Goal: Information Seeking & Learning: Learn about a topic

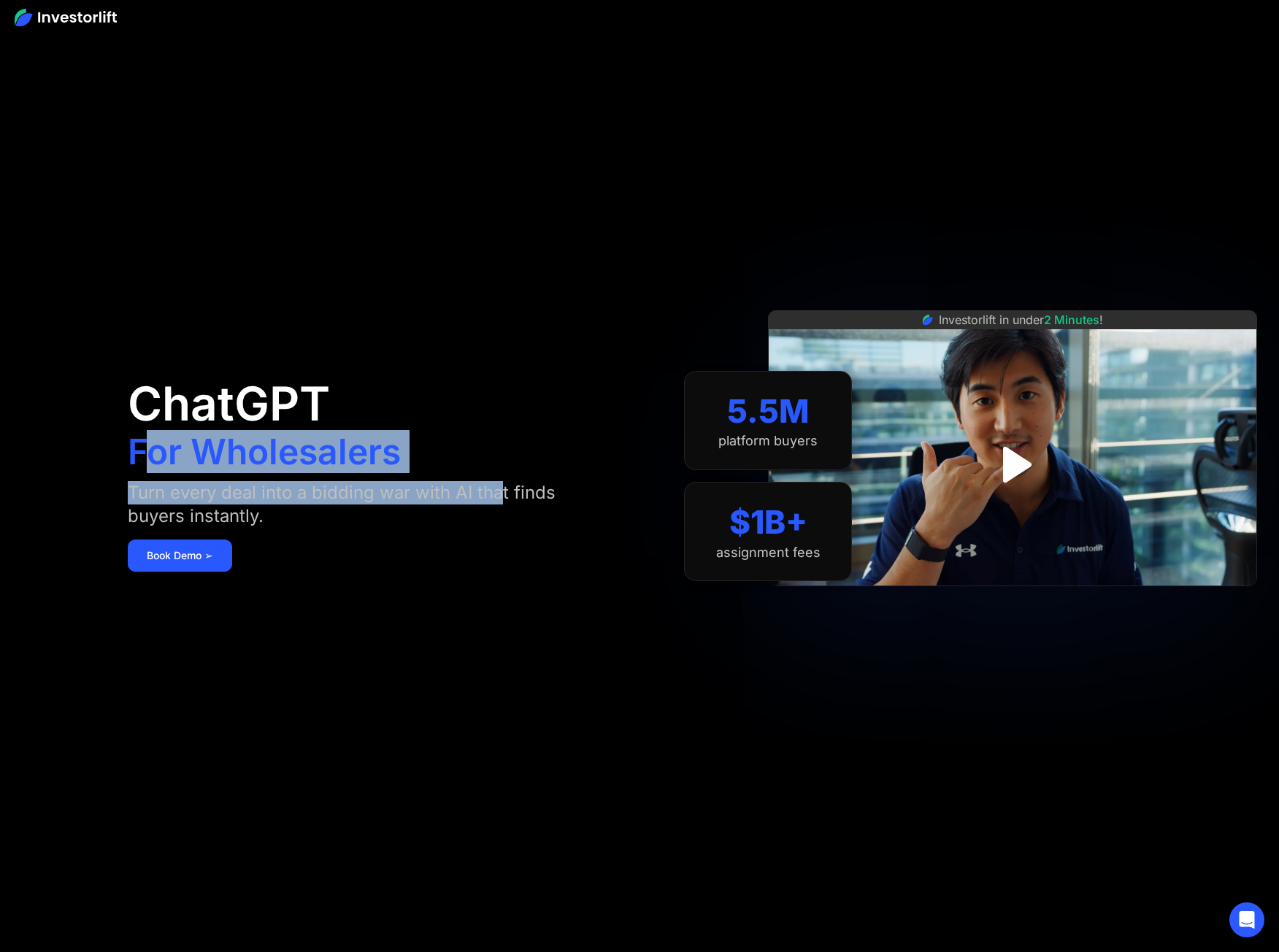
drag, startPoint x: 155, startPoint y: 459, endPoint x: 508, endPoint y: 491, distance: 354.4
click at [508, 491] on div "ChatGPT For Wholesalers Turn every deal into a bidding war with AI that finds b…" at bounding box center [380, 476] width 505 height 864
click at [508, 491] on div "Turn every deal into a bidding war with AI that finds buyers instantly." at bounding box center [365, 504] width 476 height 47
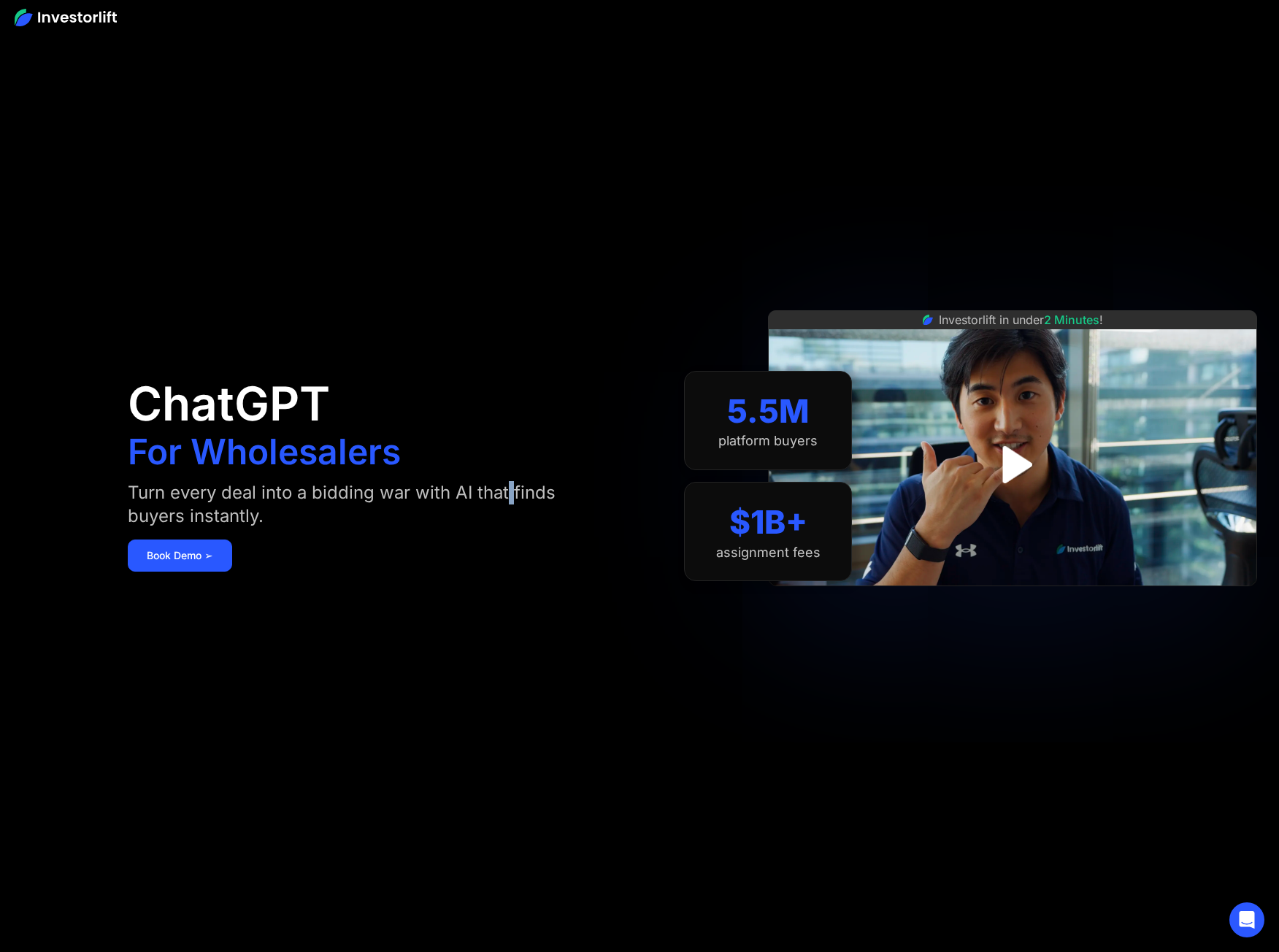
click at [508, 491] on div "Turn every deal into a bidding war with AI that finds buyers instantly." at bounding box center [365, 504] width 476 height 47
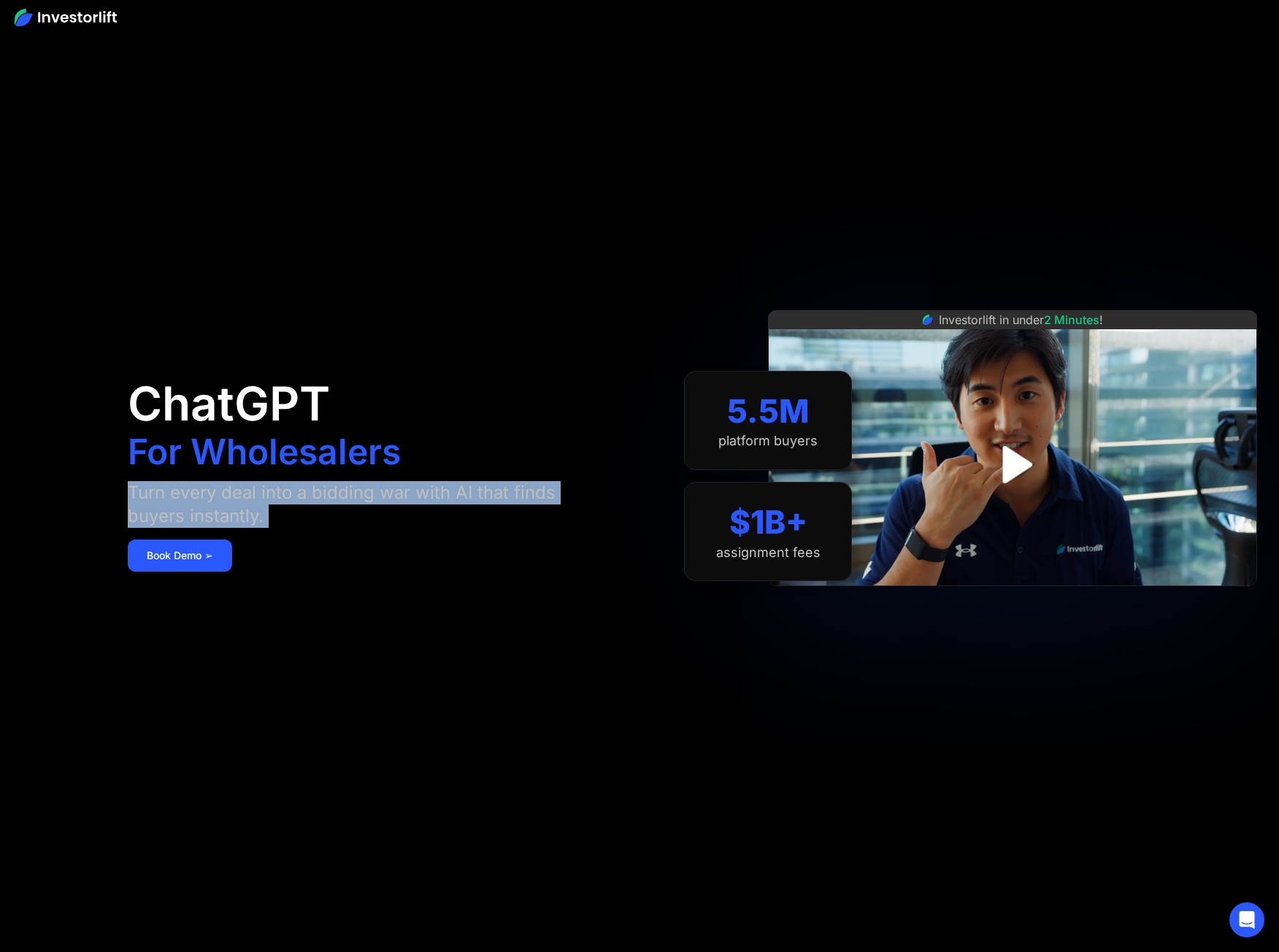
click at [508, 491] on div "Turn every deal into a bidding war with AI that finds buyers instantly." at bounding box center [365, 504] width 476 height 47
click at [467, 491] on div "Turn every deal into a bidding war with AI that finds buyers instantly." at bounding box center [365, 504] width 476 height 47
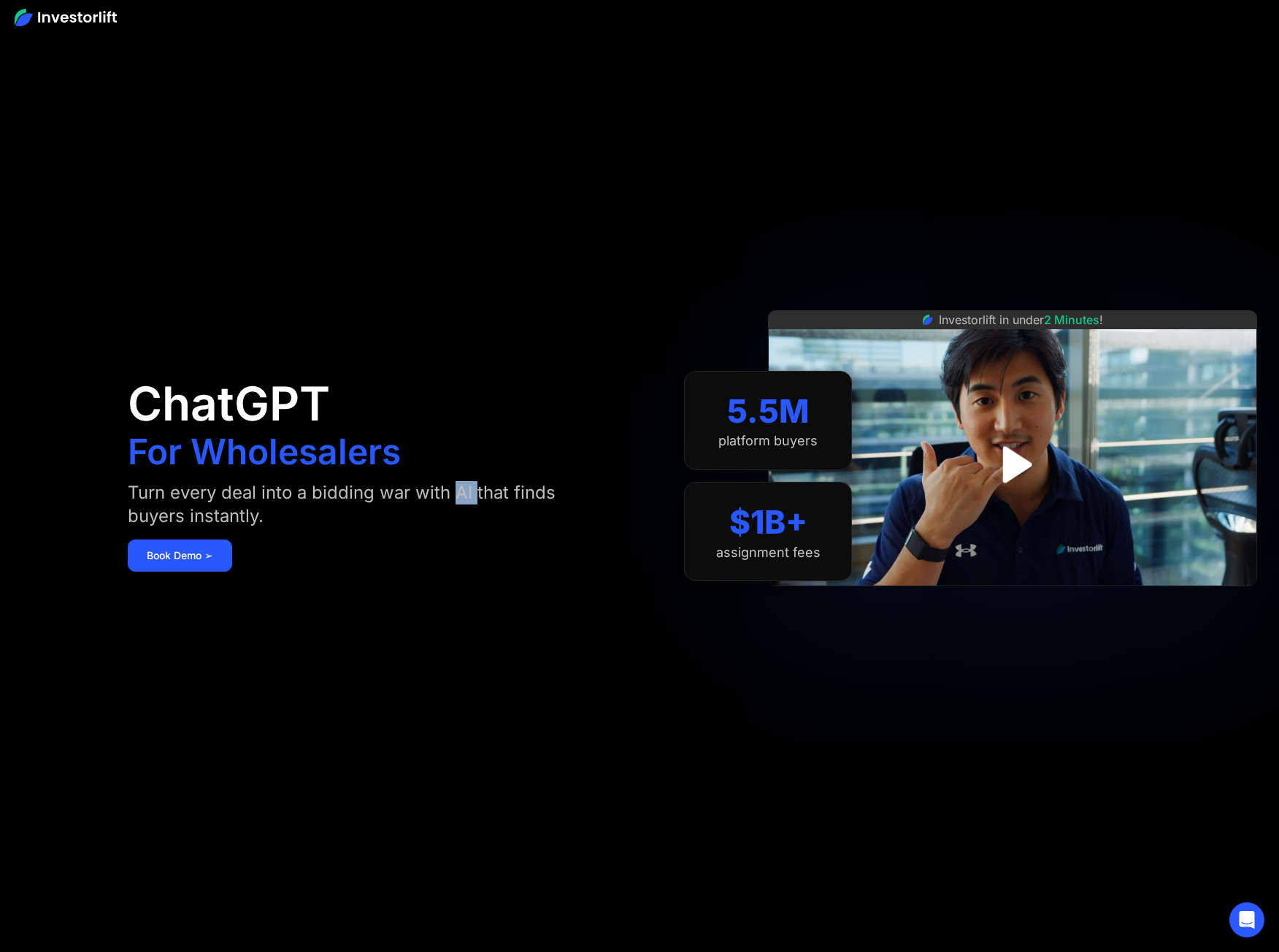
click at [467, 491] on div "Turn every deal into a bidding war with AI that finds buyers instantly." at bounding box center [365, 504] width 476 height 47
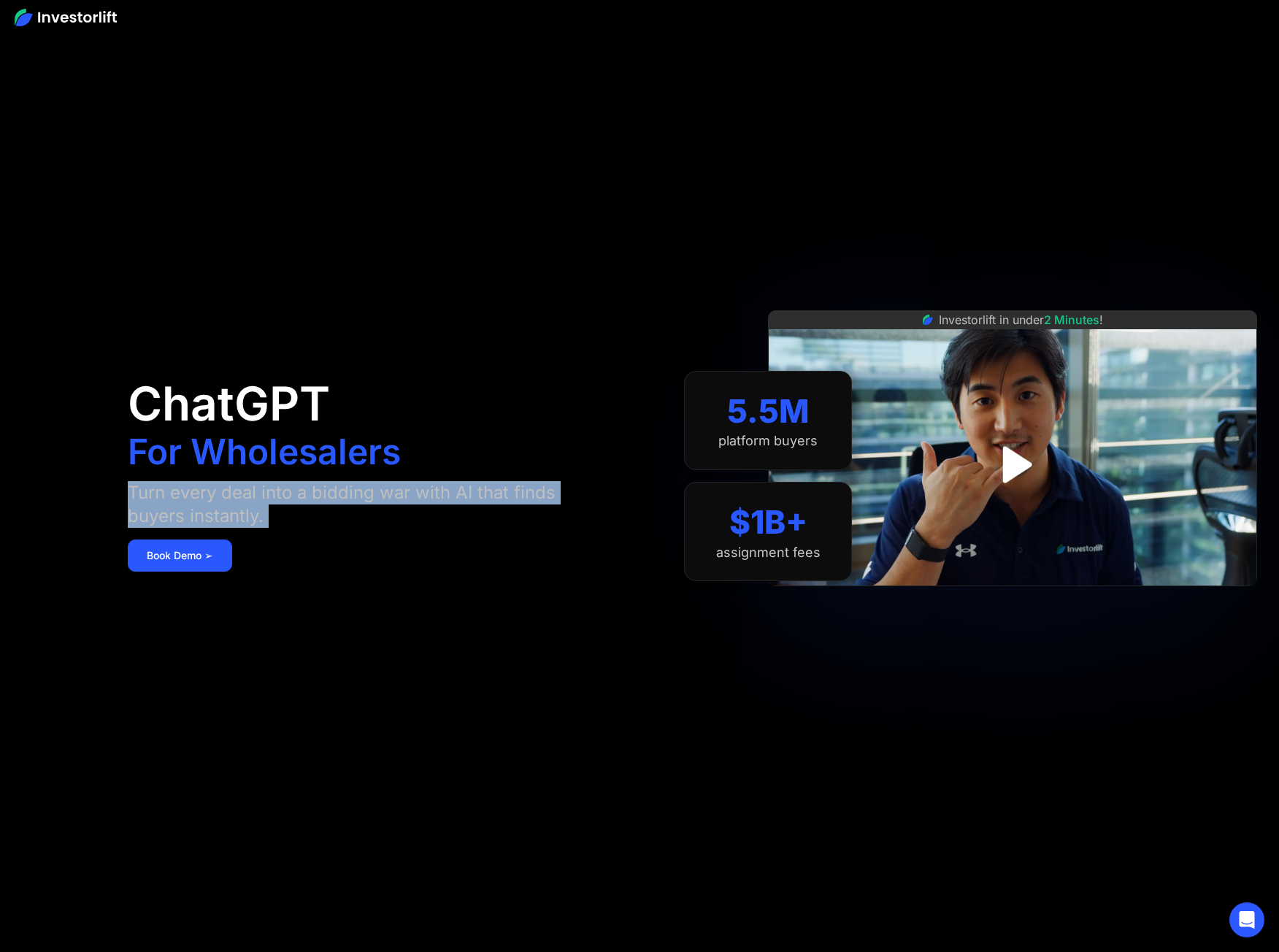
click at [467, 491] on div "Turn every deal into a bidding war with AI that finds buyers instantly." at bounding box center [365, 504] width 476 height 47
click at [443, 494] on div "Turn every deal into a bidding war with AI that finds buyers instantly." at bounding box center [365, 504] width 476 height 47
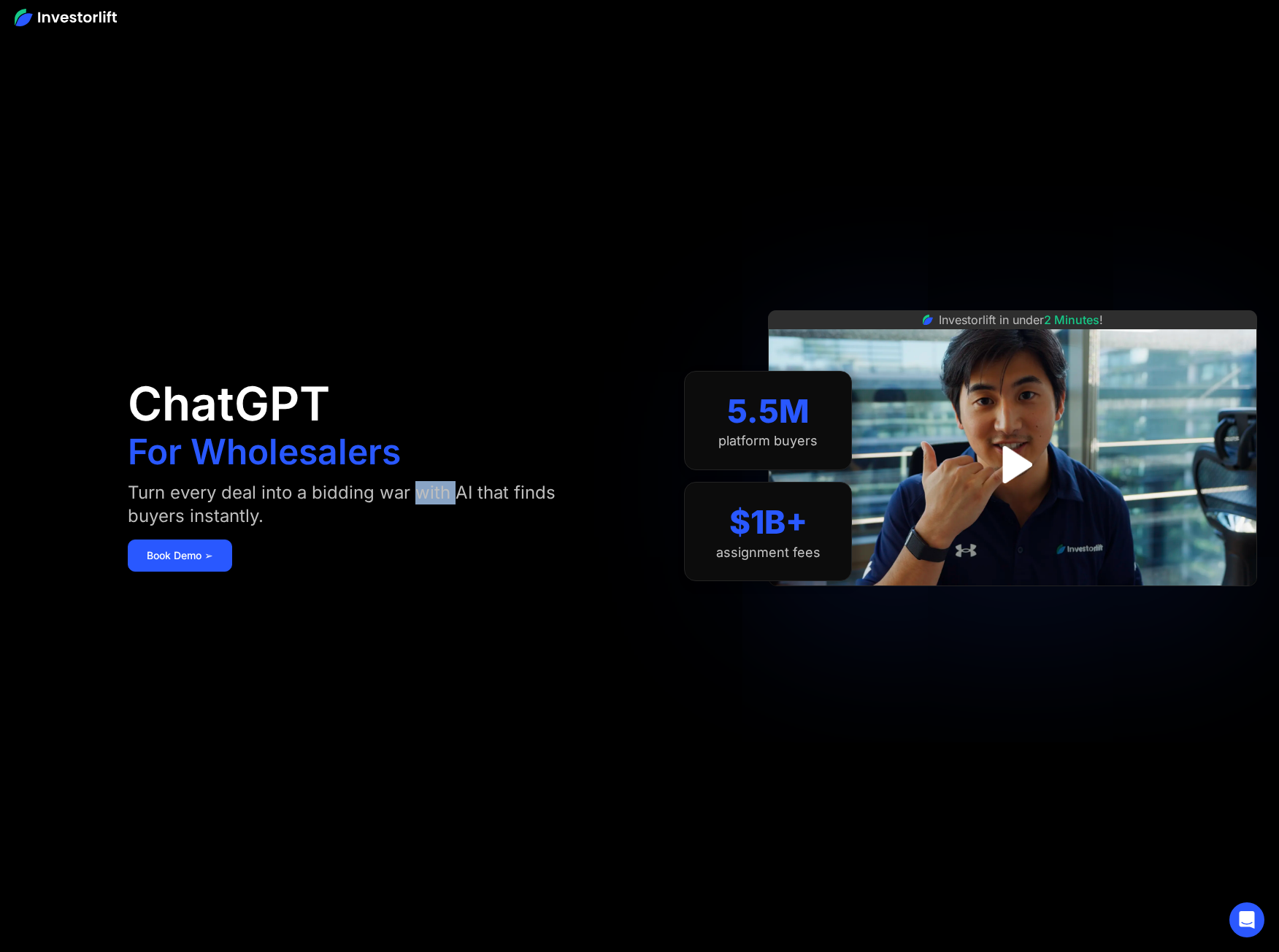
click at [443, 494] on div "Turn every deal into a bidding war with AI that finds buyers instantly." at bounding box center [365, 504] width 476 height 47
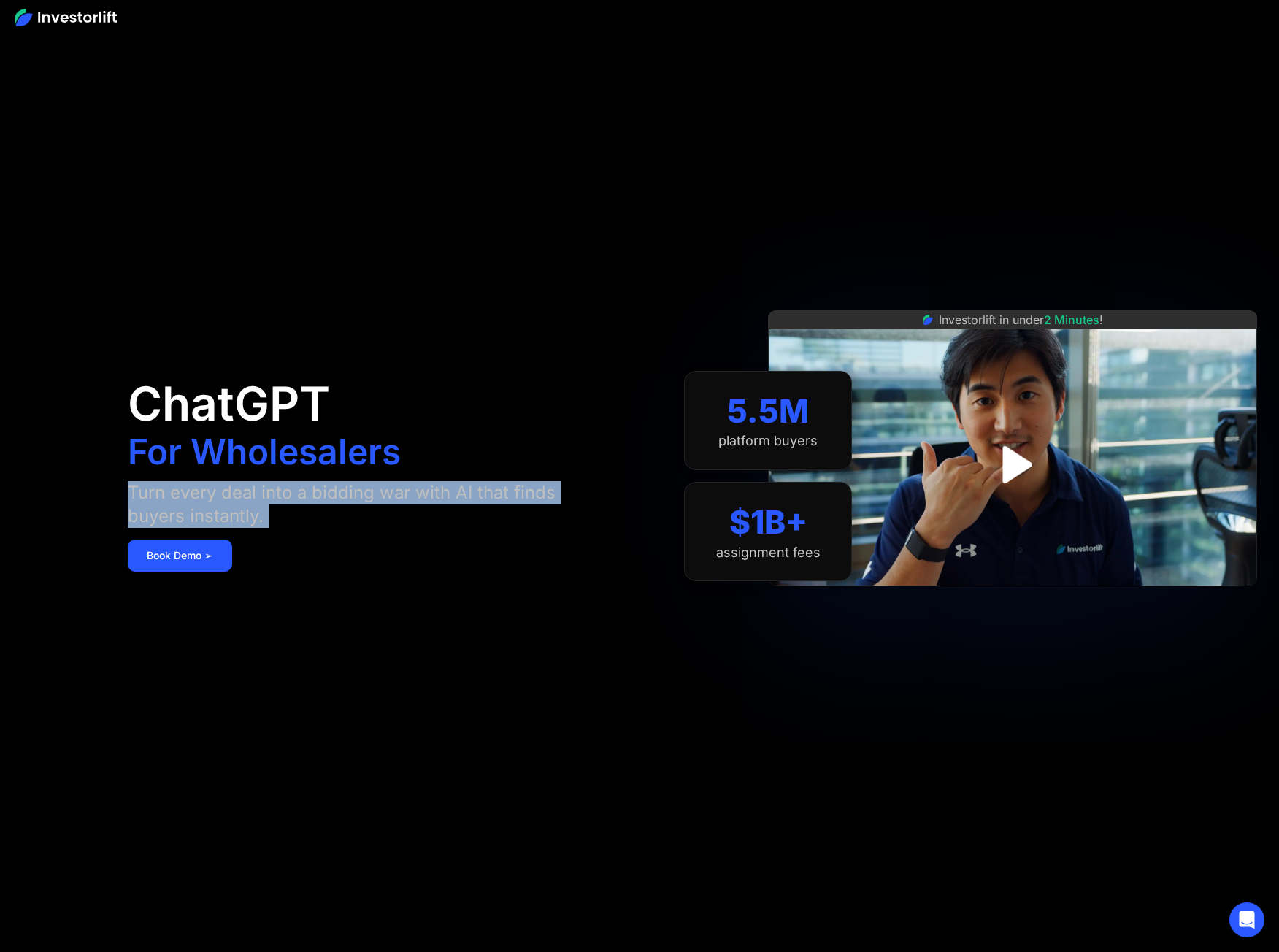
click at [443, 494] on div "Turn every deal into a bidding war with AI that finds buyers instantly." at bounding box center [365, 504] width 476 height 47
click at [189, 490] on div "Turn every deal into a bidding war with AI that finds buyers instantly." at bounding box center [365, 504] width 476 height 47
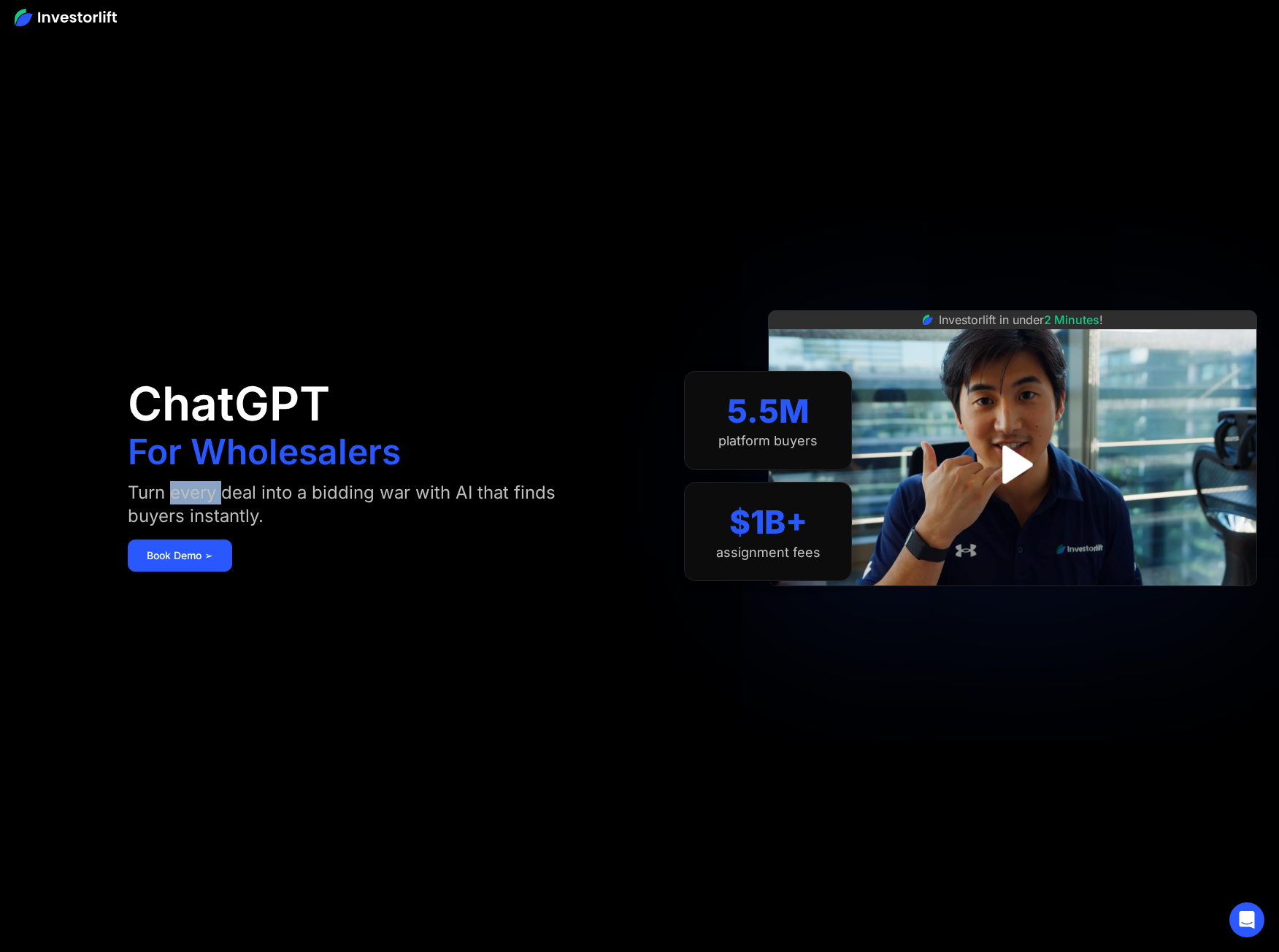
click at [189, 490] on div "Turn every deal into a bidding war with AI that finds buyers instantly." at bounding box center [365, 504] width 476 height 47
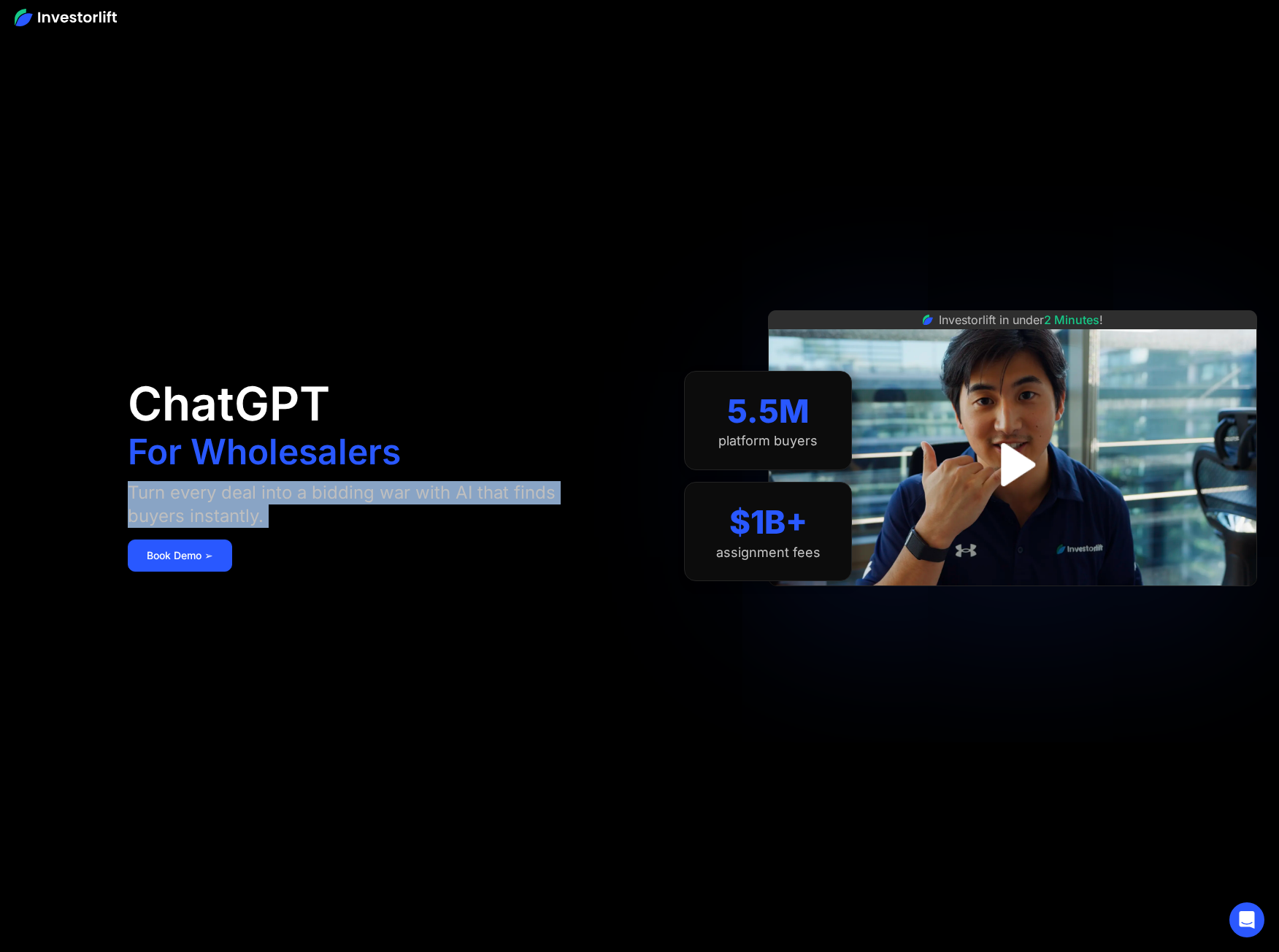
click at [189, 490] on div "Turn every deal into a bidding war with AI that finds buyers instantly." at bounding box center [365, 504] width 476 height 47
click at [1015, 458] on img "open lightbox" at bounding box center [1012, 464] width 100 height 100
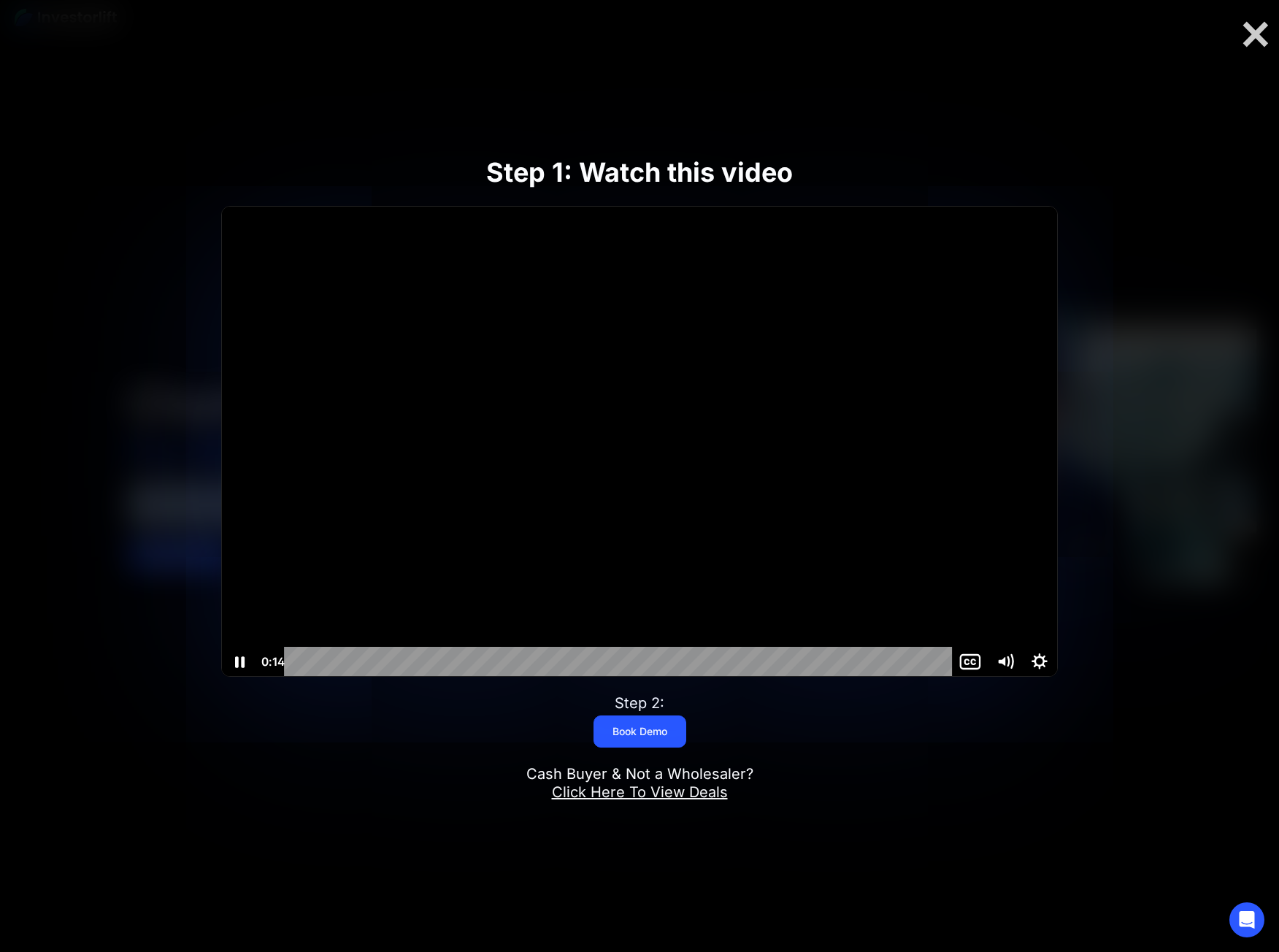
click at [302, 660] on div "Playbar" at bounding box center [620, 661] width 646 height 30
click at [827, 662] on div "1:53" at bounding box center [620, 661] width 646 height 30
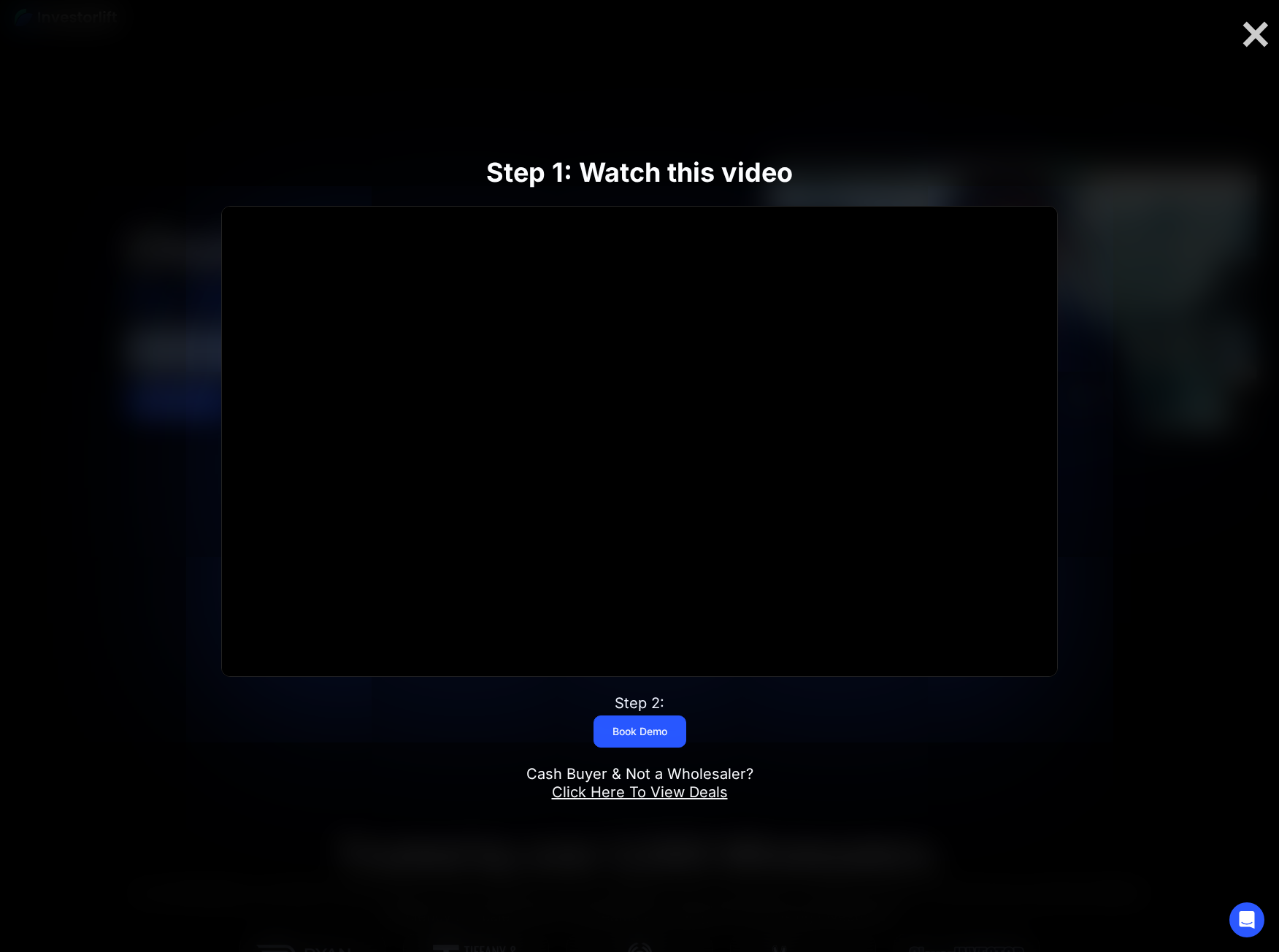
scroll to position [219, 0]
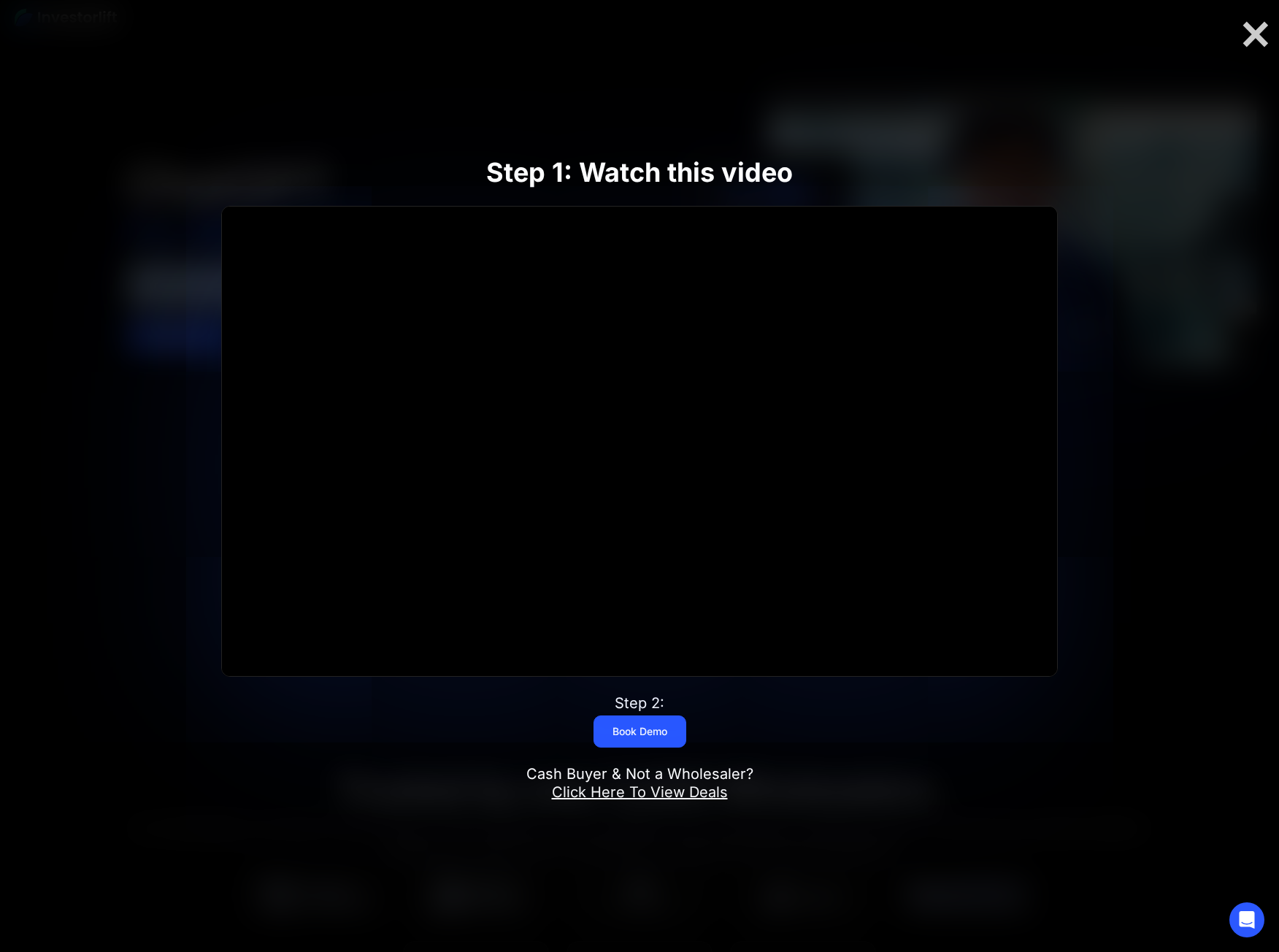
click at [709, 793] on link "Click Here To View Deals" at bounding box center [639, 792] width 175 height 17
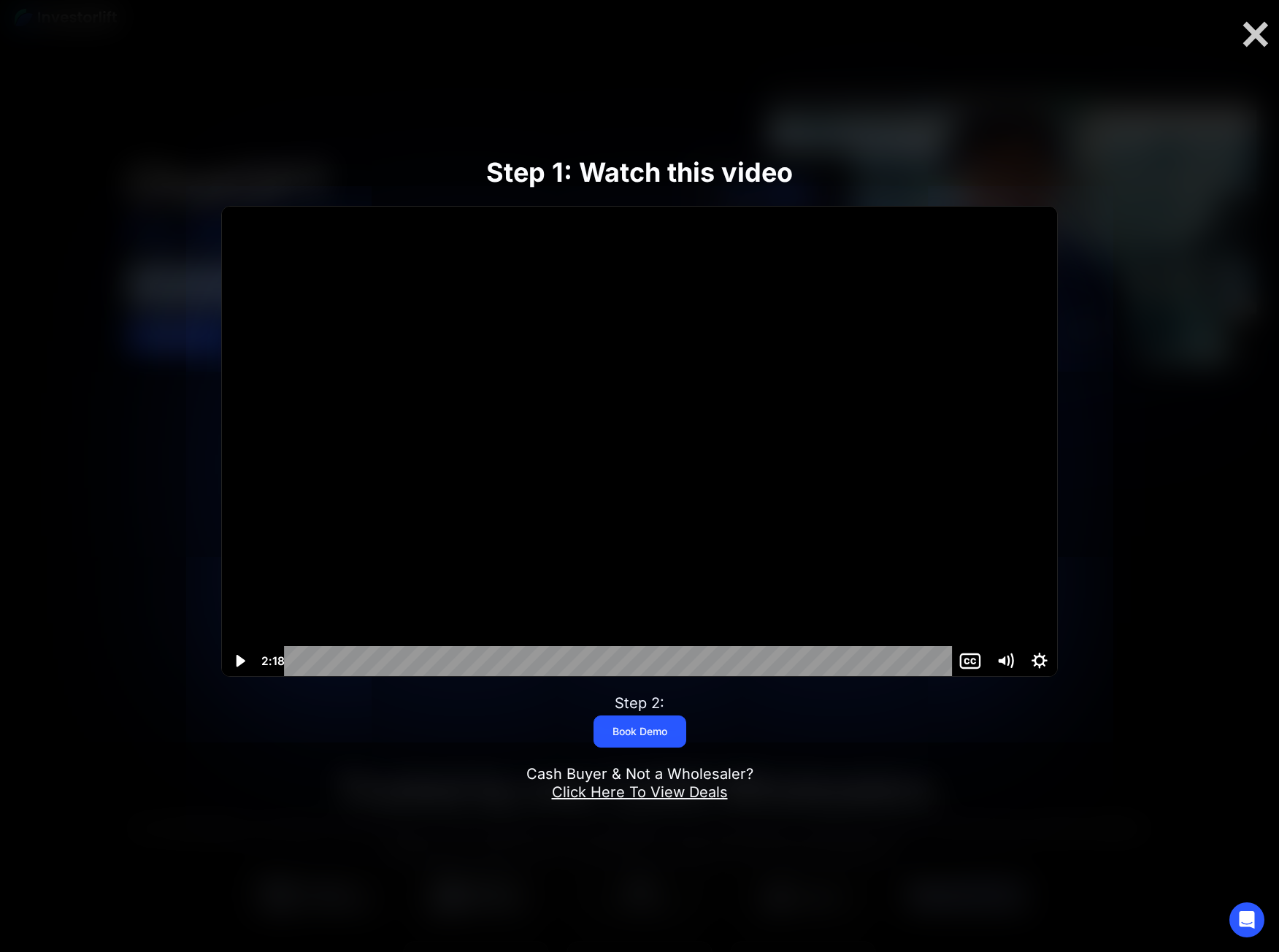
click at [231, 662] on icon "Play Video" at bounding box center [241, 661] width 35 height 30
click at [347, 662] on div "0:11" at bounding box center [620, 661] width 646 height 30
